Goal: Information Seeking & Learning: Learn about a topic

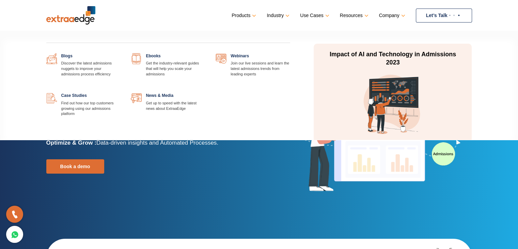
click at [350, 15] on link "Resources" at bounding box center [353, 16] width 27 height 10
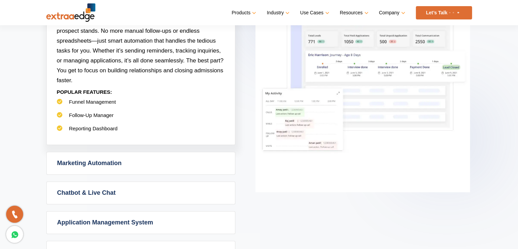
scroll to position [373, 0]
click at [193, 157] on link "Marketing Automation" at bounding box center [141, 163] width 189 height 22
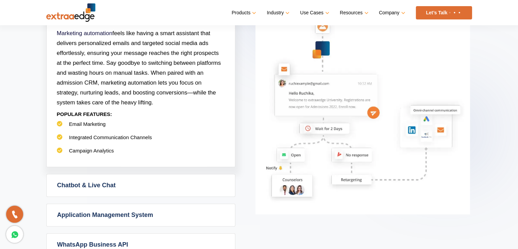
scroll to position [494, 0]
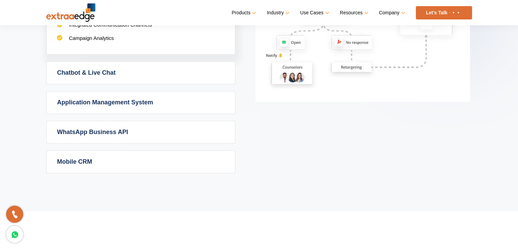
click at [165, 74] on link "Chatbot & Live Chat" at bounding box center [141, 73] width 189 height 22
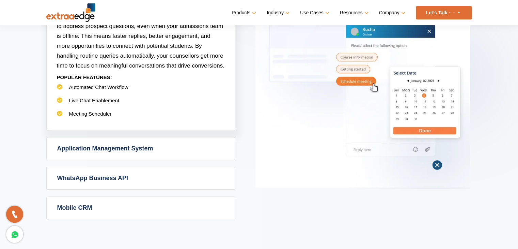
scroll to position [417, 0]
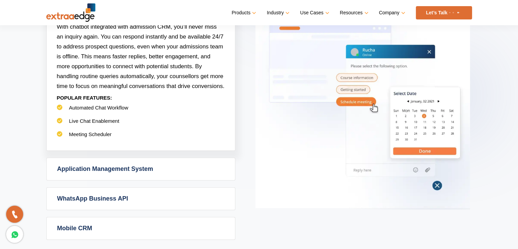
click at [148, 169] on link "Application Management System" at bounding box center [141, 169] width 189 height 22
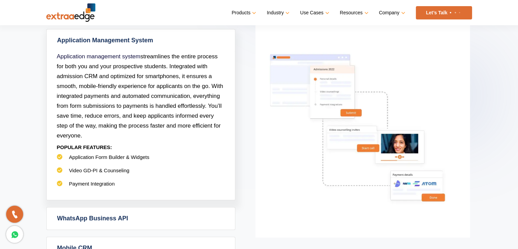
click at [143, 221] on link "WhatsApp Business API" at bounding box center [141, 218] width 189 height 22
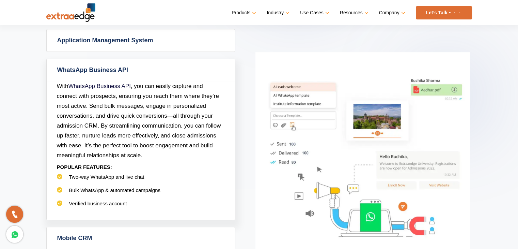
click at [145, 241] on link "Mobile CRM" at bounding box center [141, 238] width 189 height 22
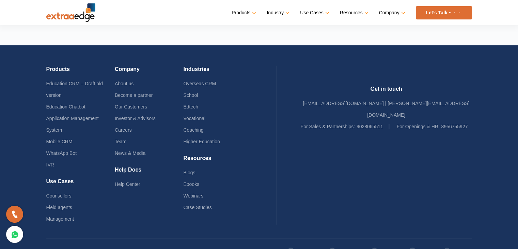
scroll to position [1644, 0]
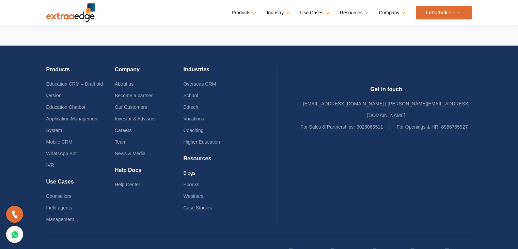
click at [195, 170] on link "Blogs" at bounding box center [189, 172] width 12 height 5
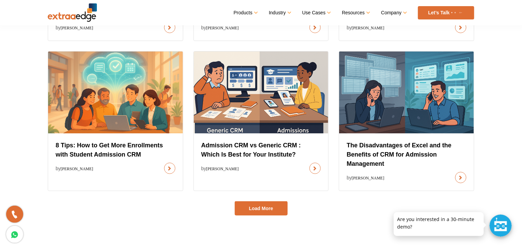
scroll to position [368, 0]
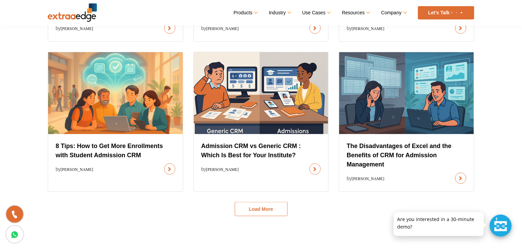
click at [260, 206] on button "Load More" at bounding box center [261, 209] width 53 height 14
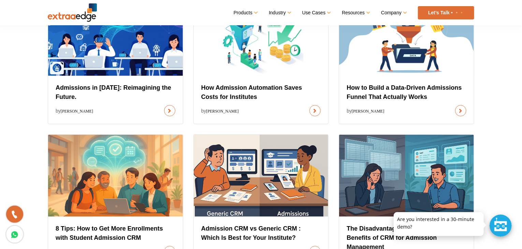
scroll to position [285, 0]
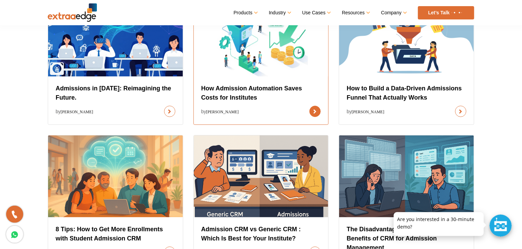
click at [316, 112] on link at bounding box center [314, 111] width 11 height 11
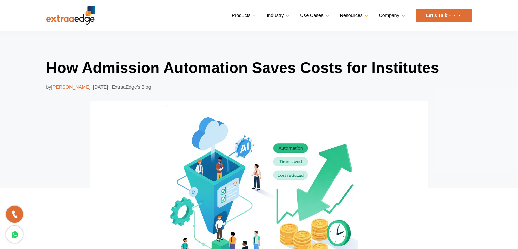
click at [169, 33] on div "How Admission Automation Saves Costs for Institutes by Prathmesh Ninghot | Aug …" at bounding box center [259, 161] width 518 height 261
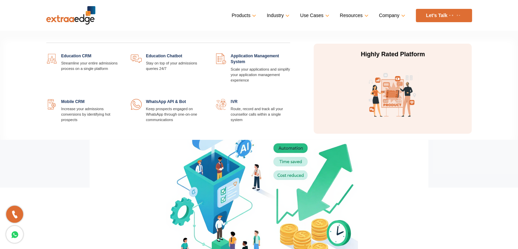
click at [248, 16] on link "Products" at bounding box center [243, 16] width 23 height 10
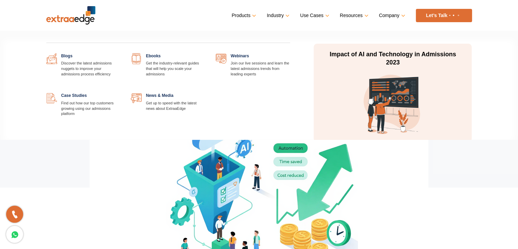
click at [121, 93] on link at bounding box center [121, 93] width 0 height 0
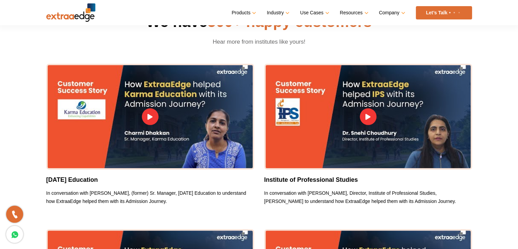
scroll to position [165, 0]
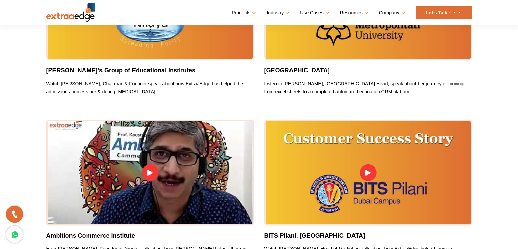
scroll to position [5942, 0]
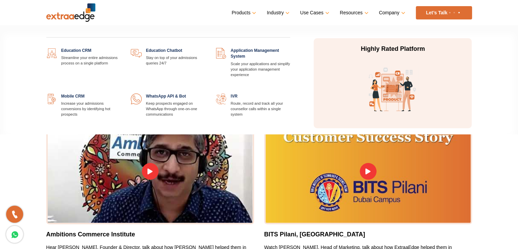
click at [121, 48] on link at bounding box center [121, 48] width 0 height 0
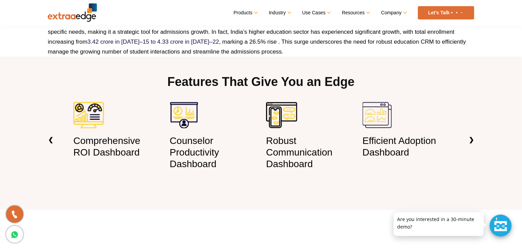
scroll to position [454, 0]
click at [473, 140] on link "❯" at bounding box center [471, 140] width 16 height 21
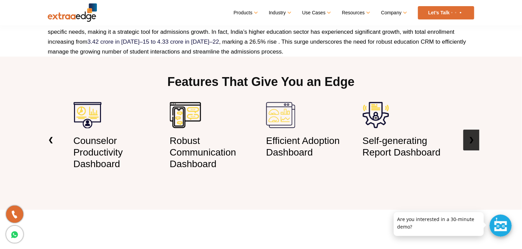
click at [473, 140] on link "❯" at bounding box center [471, 140] width 16 height 21
click at [50, 140] on link "❮" at bounding box center [51, 140] width 16 height 21
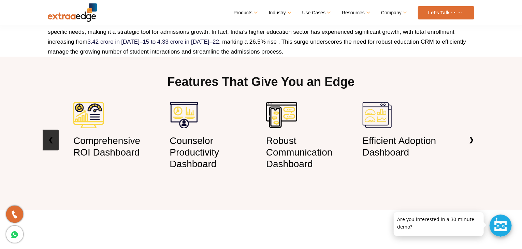
click at [50, 140] on link "❮" at bounding box center [51, 140] width 16 height 21
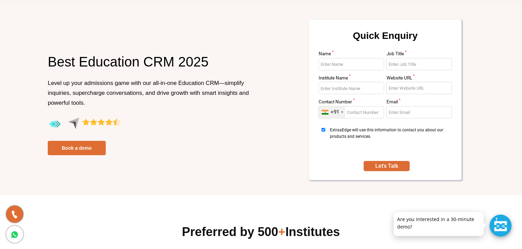
scroll to position [0, 0]
